Goal: Use online tool/utility

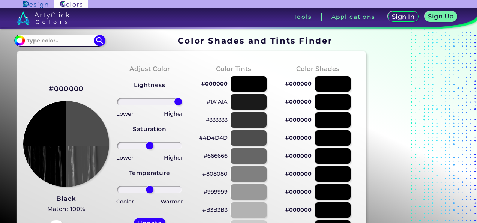
drag, startPoint x: 148, startPoint y: 102, endPoint x: 180, endPoint y: 99, distance: 32.4
click at [180, 99] on input "range" at bounding box center [149, 102] width 65 height 8
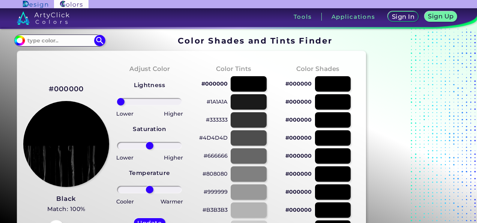
drag, startPoint x: 180, startPoint y: 99, endPoint x: 137, endPoint y: 84, distance: 45.9
click at [117, 98] on input "range" at bounding box center [149, 102] width 65 height 8
click at [251, 83] on div at bounding box center [249, 83] width 36 height 15
type input "0"
click at [254, 83] on div at bounding box center [249, 83] width 36 height 15
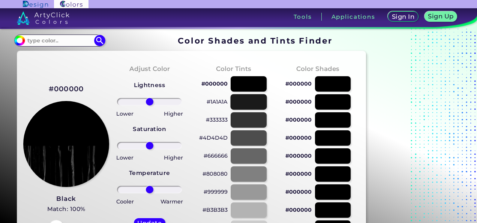
click at [249, 108] on div at bounding box center [249, 101] width 36 height 15
type input "#1a1a1a"
